Goal: Find contact information: Find contact information

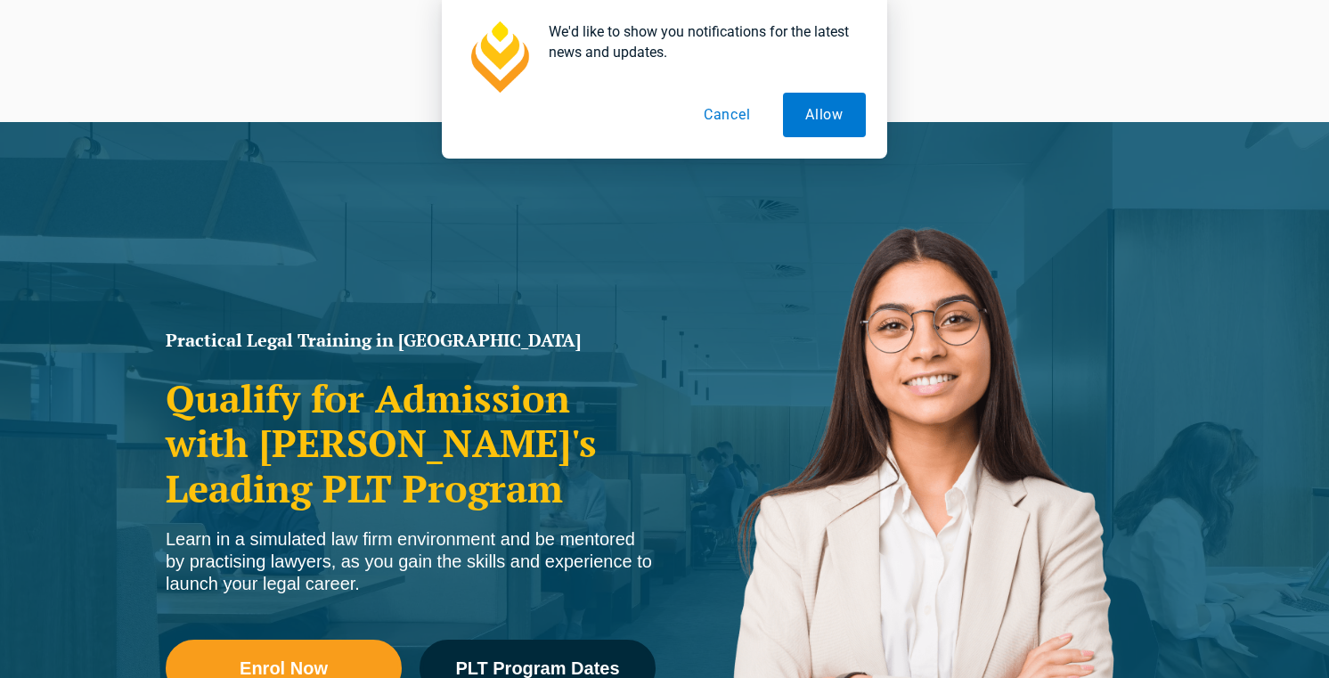
click at [723, 129] on button "Cancel" at bounding box center [728, 115] width 92 height 45
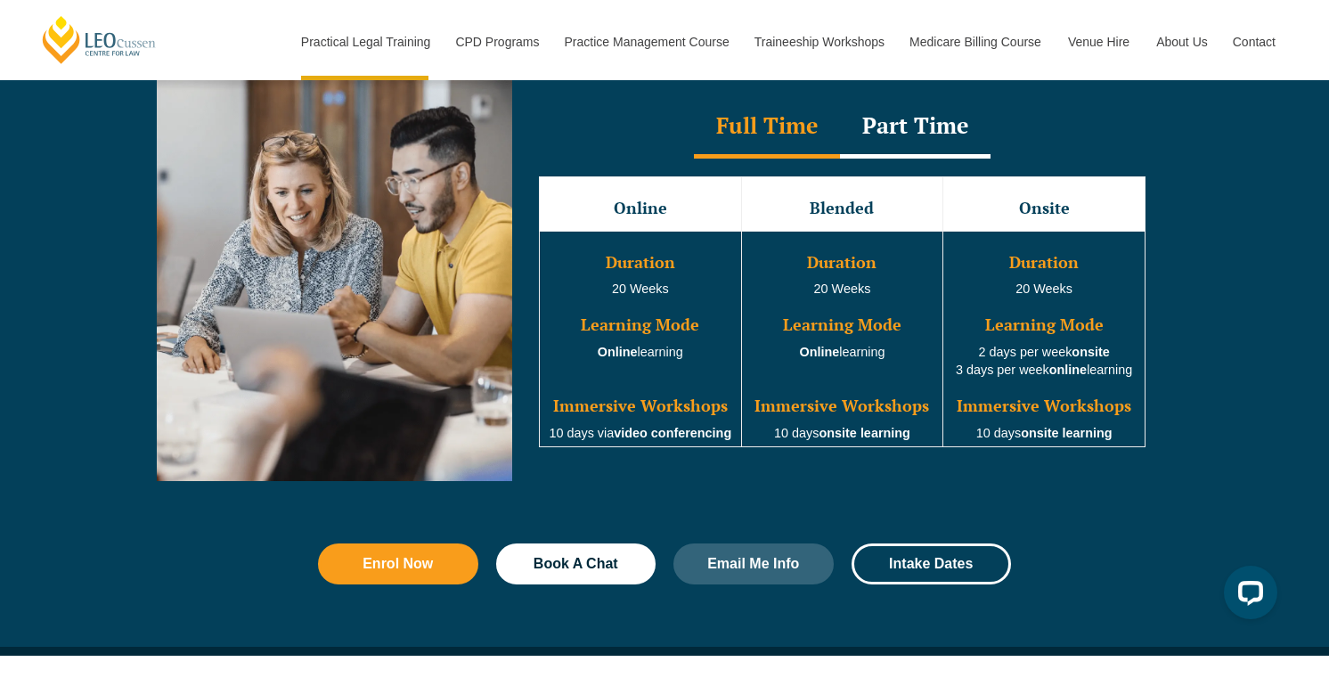
scroll to position [1675, 0]
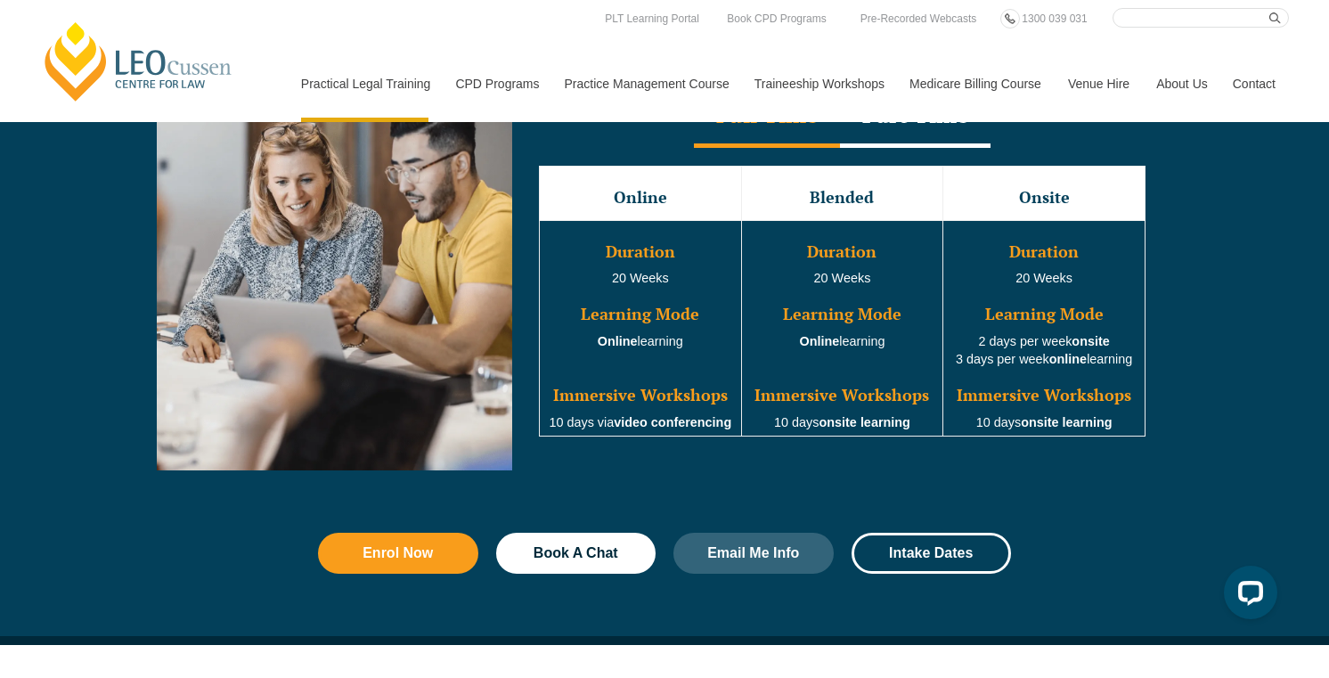
click at [1240, 76] on link "Contact" at bounding box center [1254, 83] width 69 height 77
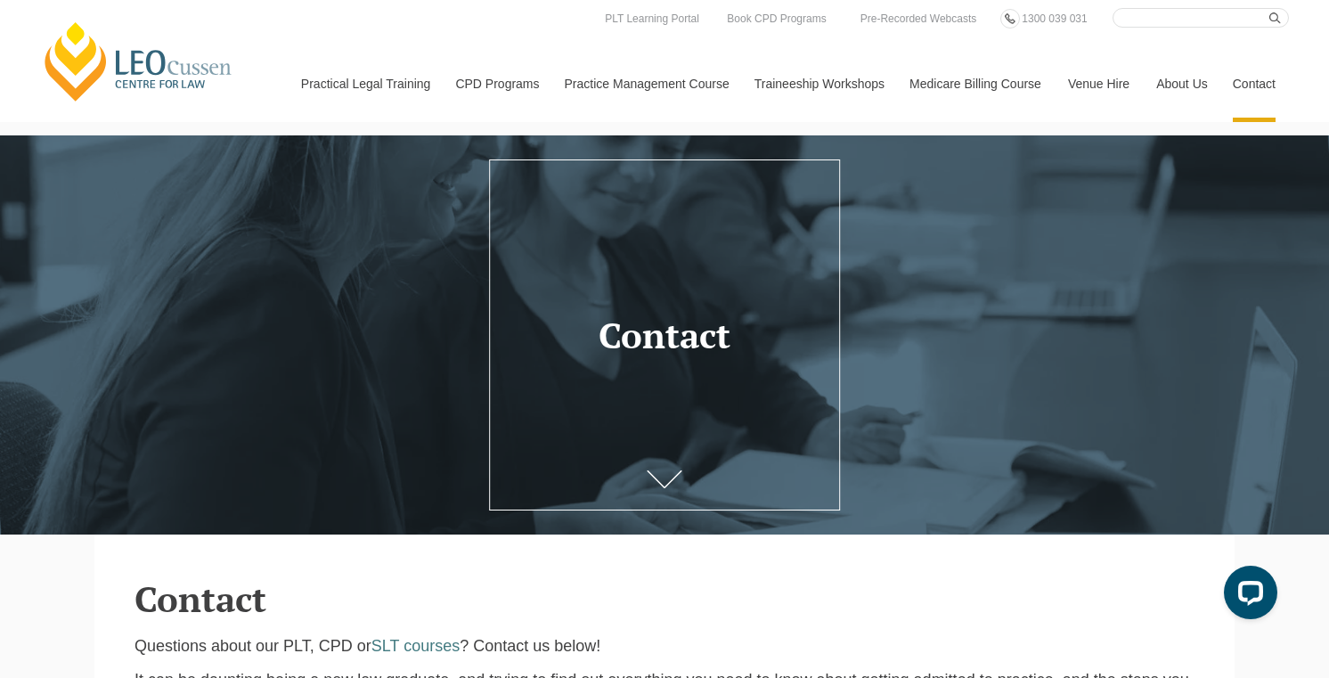
click at [940, 145] on div at bounding box center [664, 334] width 1329 height 399
click at [854, 538] on header "Contact" at bounding box center [665, 577] width 1060 height 84
